Goal: Use online tool/utility: Utilize a website feature to perform a specific function

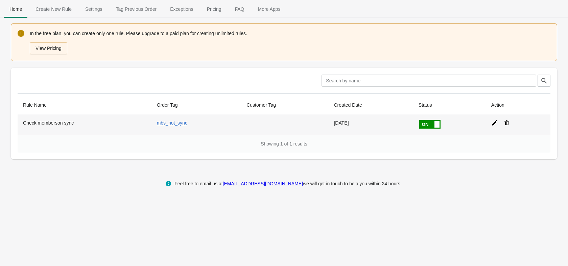
click at [493, 125] on icon at bounding box center [494, 123] width 7 height 7
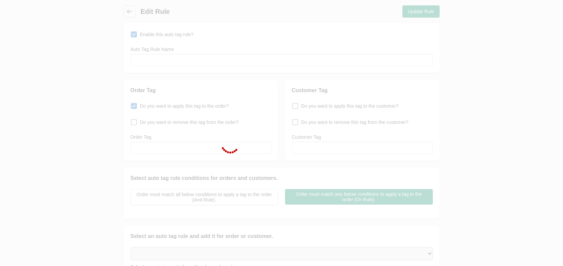
type input "Check memberson sync"
checkbox input "true"
type input "mbs_not_sync"
select select "46"
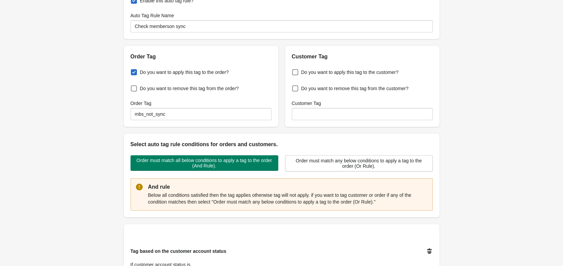
scroll to position [217, 0]
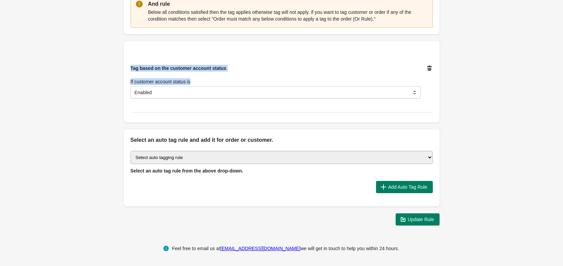
drag, startPoint x: 127, startPoint y: 65, endPoint x: 211, endPoint y: 78, distance: 84.6
click at [211, 78] on div "Tag based on the customer account status If customer account status is Disabled…" at bounding box center [278, 78] width 307 height 39
copy div "Tag based on the customer account status If customer account status is"
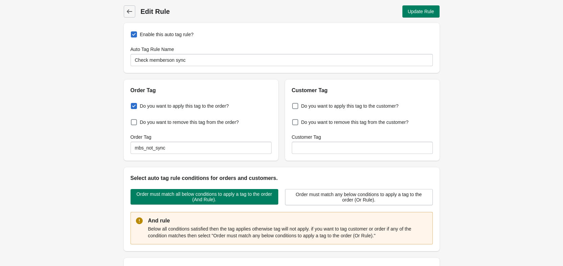
select select "46"
